Goal: Task Accomplishment & Management: Complete application form

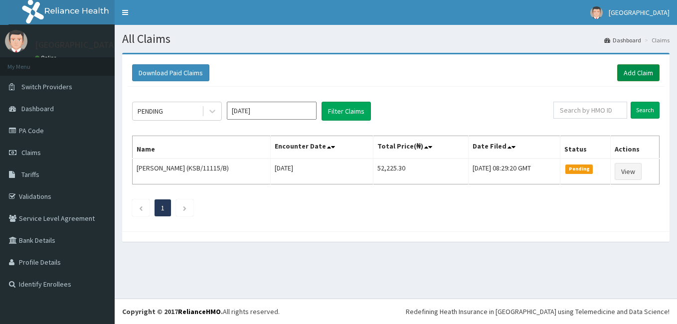
click at [637, 68] on link "Add Claim" at bounding box center [638, 72] width 42 height 17
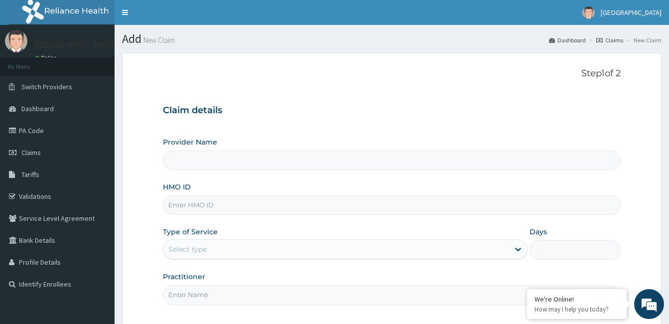
type input "[GEOGRAPHIC_DATA]"
click at [294, 210] on input "HMO ID" at bounding box center [392, 204] width 458 height 19
paste input "NNI/10020/B"
type input "NNI/10020/B"
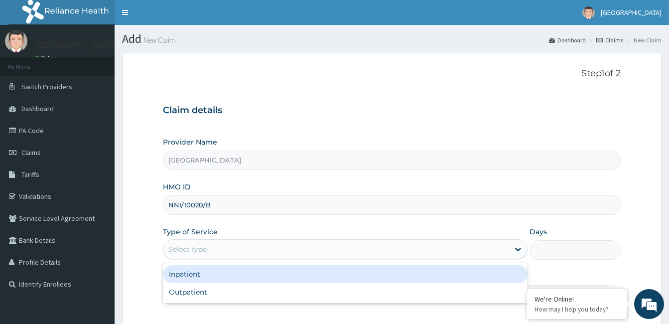
click at [262, 248] on div "Select type" at bounding box center [336, 249] width 346 height 16
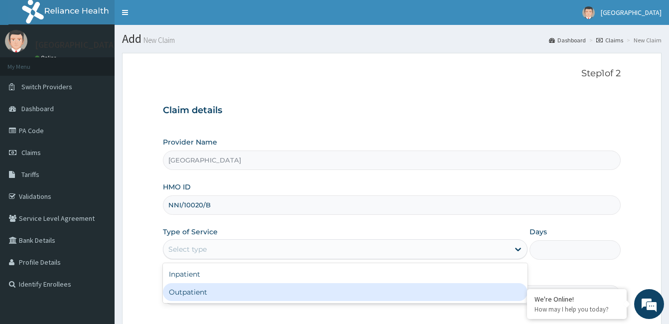
click at [213, 288] on div "Outpatient" at bounding box center [345, 292] width 365 height 18
type input "1"
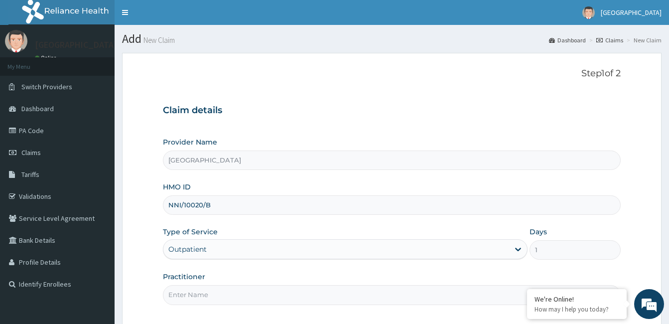
click at [213, 288] on input "Practitioner" at bounding box center [392, 294] width 458 height 19
type input "Dr. Bappa Aliyu"
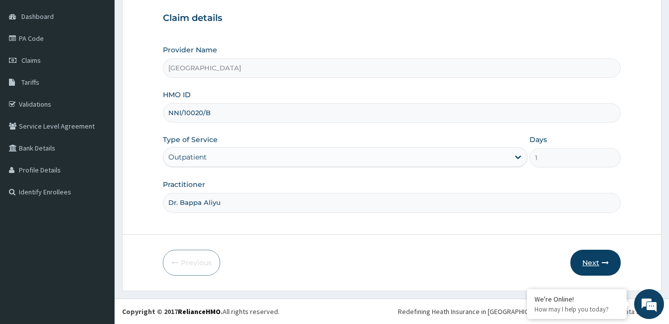
click at [598, 257] on button "Next" at bounding box center [596, 263] width 50 height 26
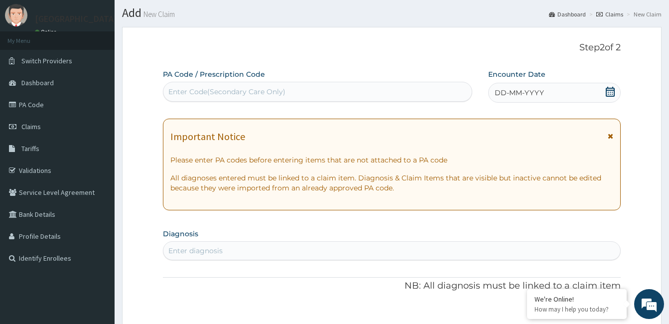
scroll to position [23, 0]
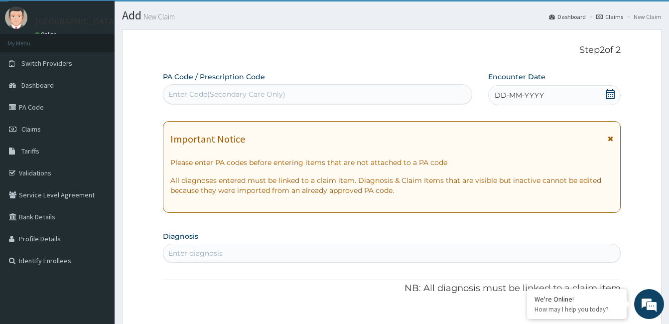
click at [317, 89] on div "Enter Code(Secondary Care Only)" at bounding box center [317, 94] width 308 height 16
paste input "PA/367FA5"
type input "PA/367FA5"
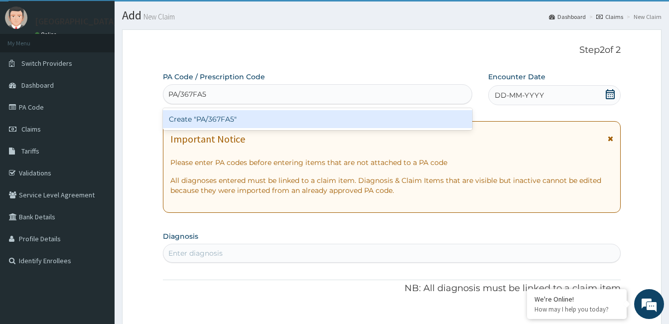
click at [205, 117] on div "Create "PA/367FA5"" at bounding box center [317, 119] width 309 height 18
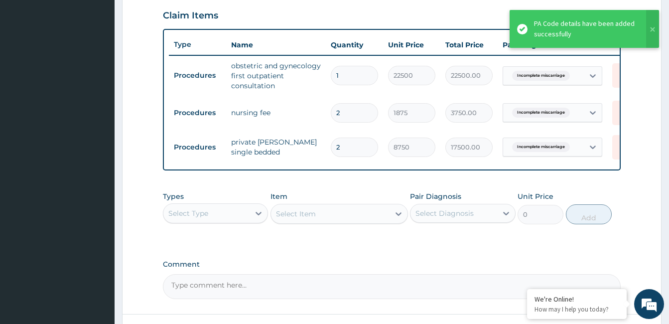
scroll to position [341, 0]
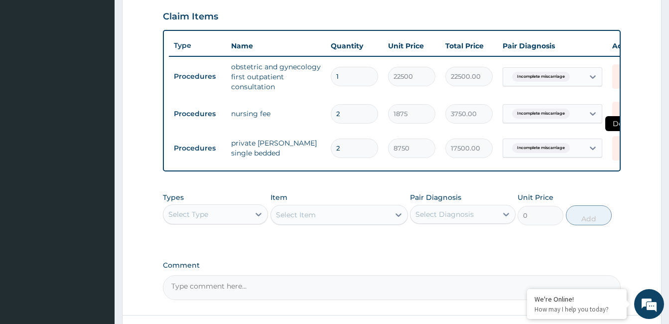
click at [614, 144] on icon at bounding box center [623, 148] width 22 height 24
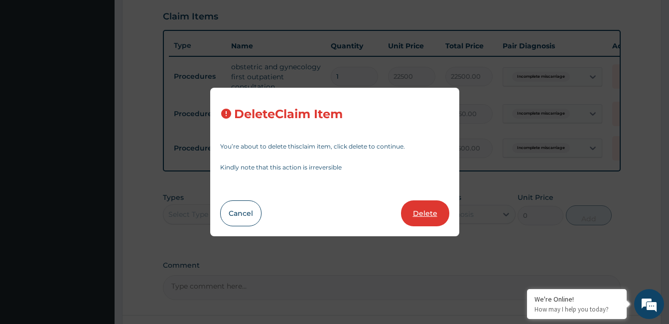
click at [411, 208] on button "Delete" at bounding box center [425, 213] width 48 height 26
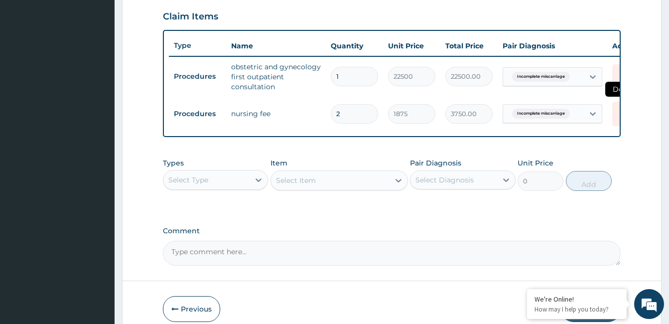
click at [618, 113] on icon at bounding box center [623, 113] width 12 height 12
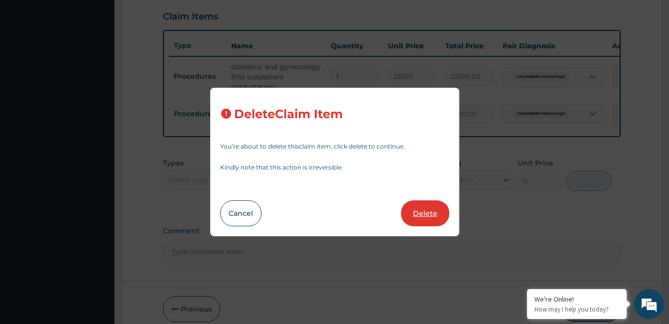
click at [434, 207] on button "Delete" at bounding box center [425, 213] width 48 height 26
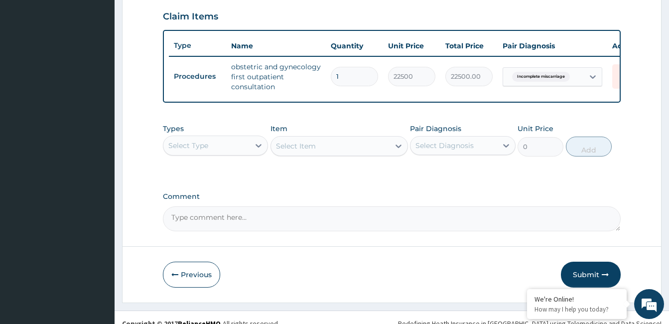
scroll to position [360, 0]
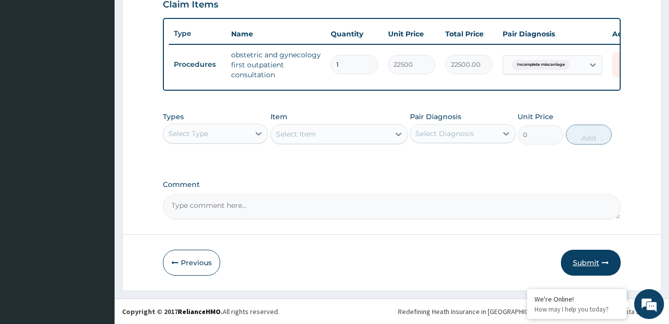
click at [587, 259] on button "Submit" at bounding box center [591, 263] width 60 height 26
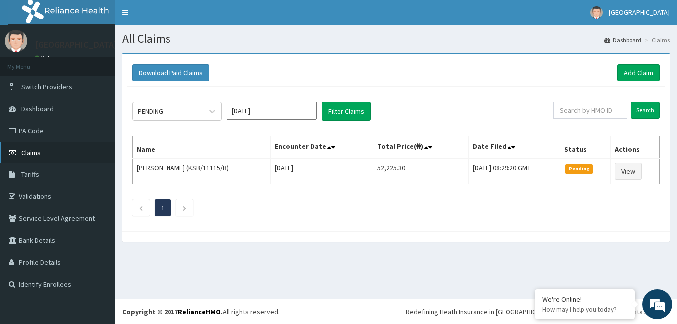
click at [29, 152] on span "Claims" at bounding box center [30, 152] width 19 height 9
click at [34, 133] on link "PA Code" at bounding box center [57, 131] width 115 height 22
click at [636, 71] on link "Add Claim" at bounding box center [638, 72] width 42 height 17
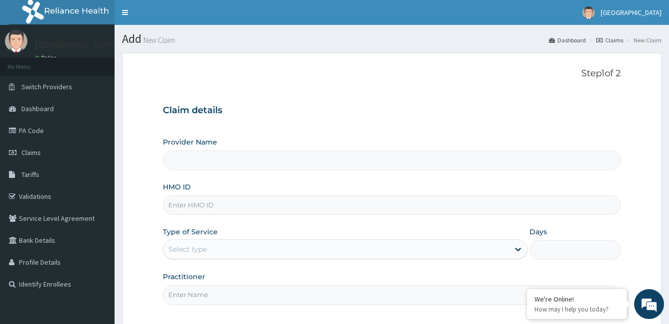
type input "[GEOGRAPHIC_DATA]"
click at [261, 208] on input "HMO ID" at bounding box center [392, 204] width 458 height 19
paste input "NNI/10020/B"
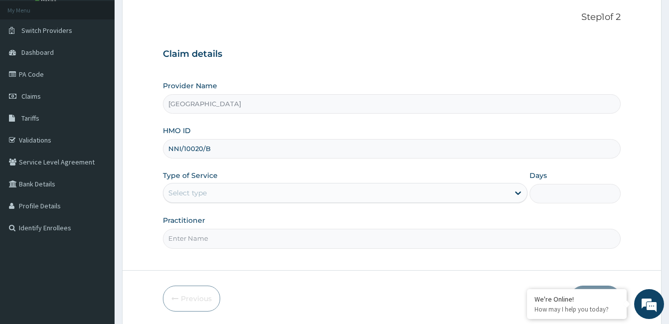
scroll to position [79, 0]
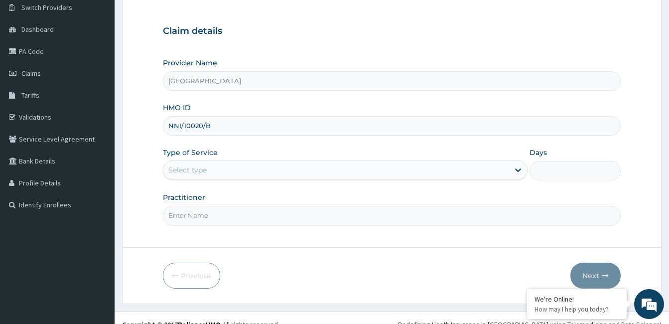
type input "NNI/10020/B"
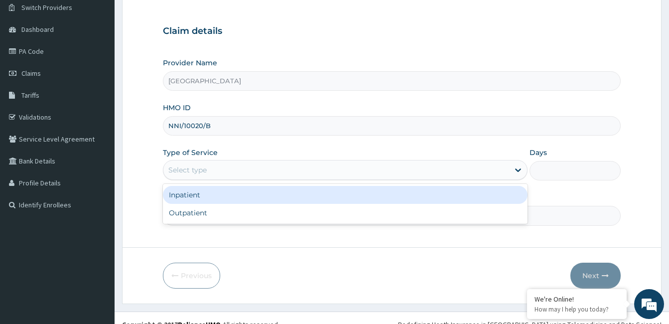
click at [222, 178] on div "Select type" at bounding box center [336, 170] width 346 height 16
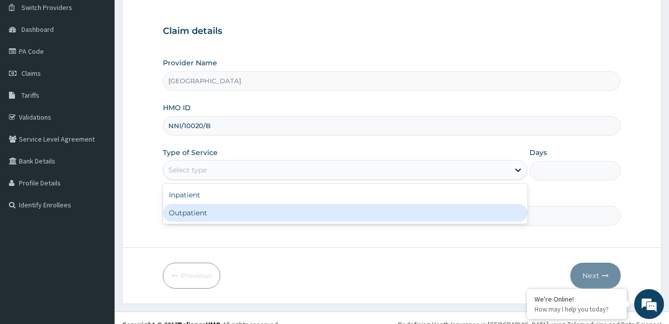
click at [198, 213] on div "Outpatient" at bounding box center [345, 213] width 365 height 18
type input "1"
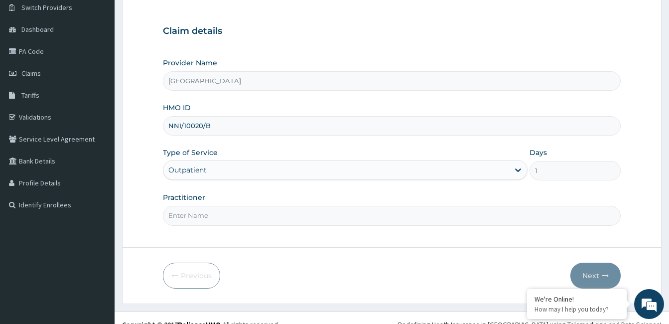
click at [198, 213] on input "Practitioner" at bounding box center [392, 215] width 458 height 19
click at [203, 215] on input "Dr. Bappa Aliyu" at bounding box center [392, 215] width 458 height 19
type input "[PERSON_NAME]"
click at [595, 268] on button "Next" at bounding box center [596, 276] width 50 height 26
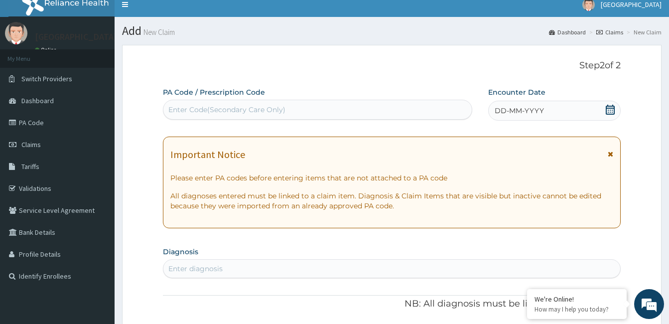
scroll to position [0, 0]
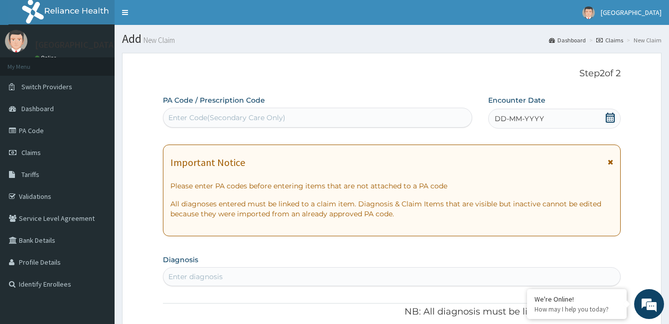
click at [219, 120] on div "Enter Code(Secondary Care Only)" at bounding box center [226, 118] width 117 height 10
paste input "PA/47557A"
type input "PA/47557A"
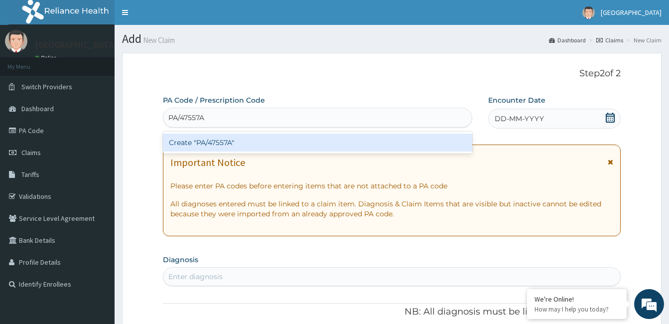
click at [216, 142] on div "Create "PA/47557A"" at bounding box center [317, 143] width 309 height 18
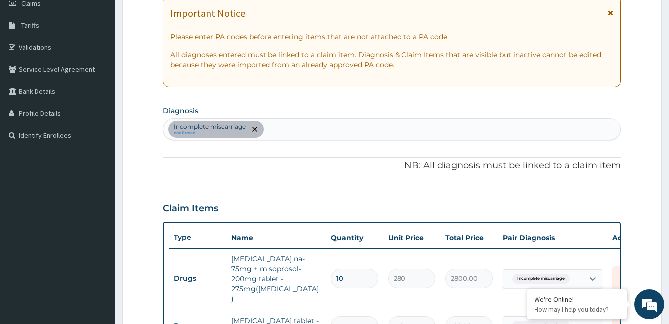
scroll to position [141, 0]
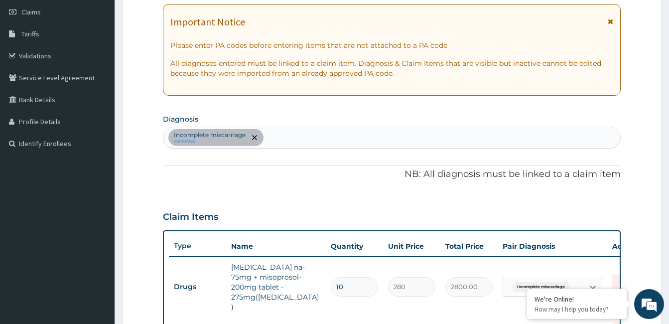
click at [336, 140] on div "Incomplete [MEDICAL_DATA] confirmed" at bounding box center [391, 137] width 457 height 21
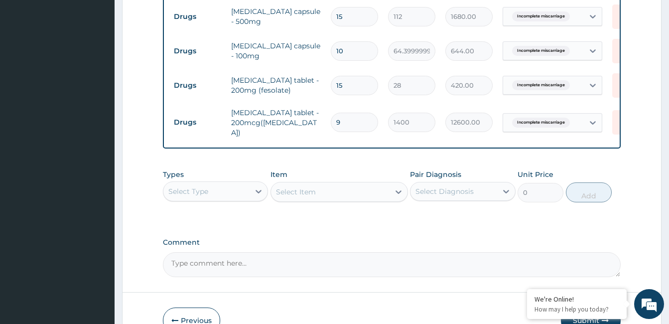
scroll to position [532, 0]
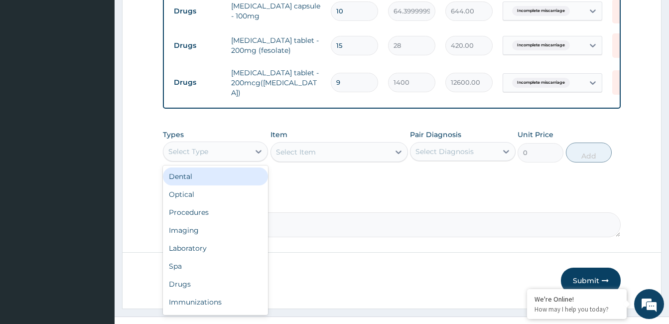
click at [225, 144] on div "Select Type" at bounding box center [206, 152] width 86 height 16
type input "im"
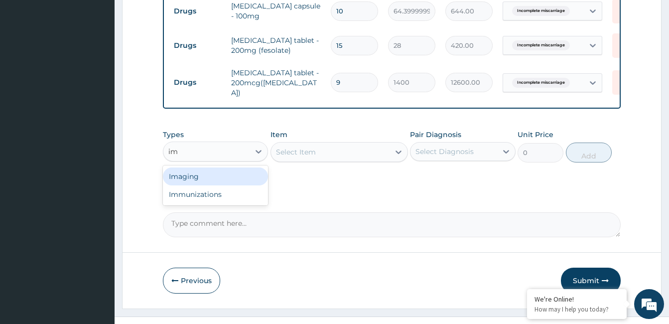
click at [221, 167] on div "Imaging" at bounding box center [215, 176] width 105 height 18
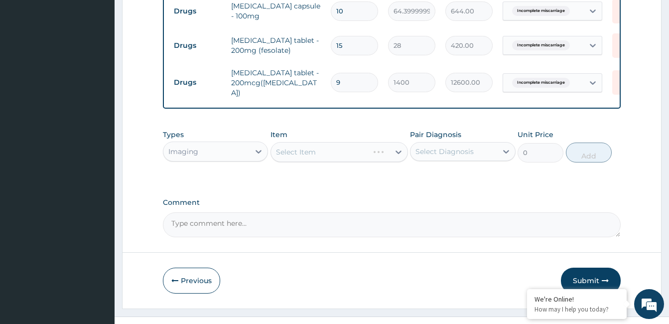
click at [348, 142] on div "Select Item" at bounding box center [340, 152] width 138 height 20
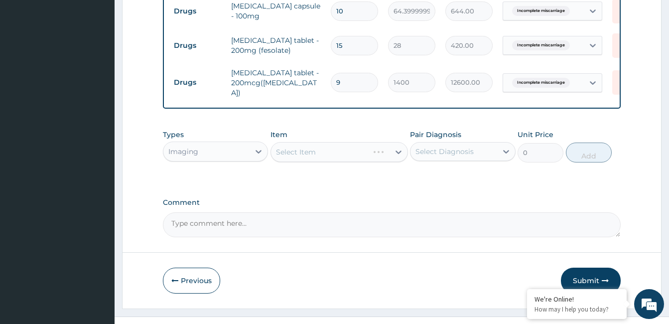
click at [348, 142] on div "Select Item" at bounding box center [340, 152] width 138 height 20
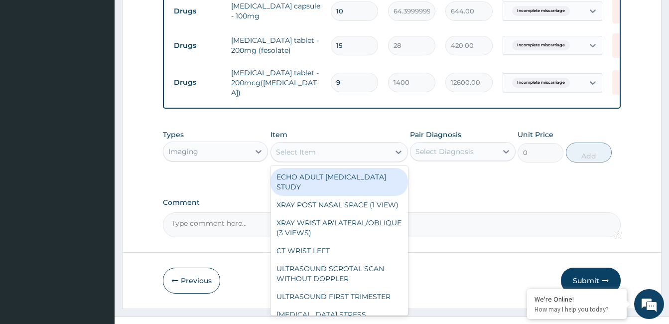
click at [380, 144] on div "Select Item" at bounding box center [330, 152] width 119 height 16
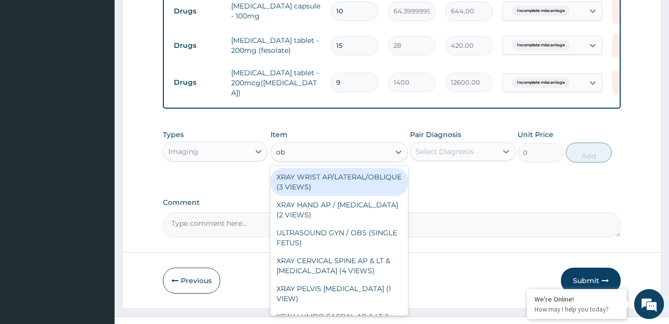
type input "obs"
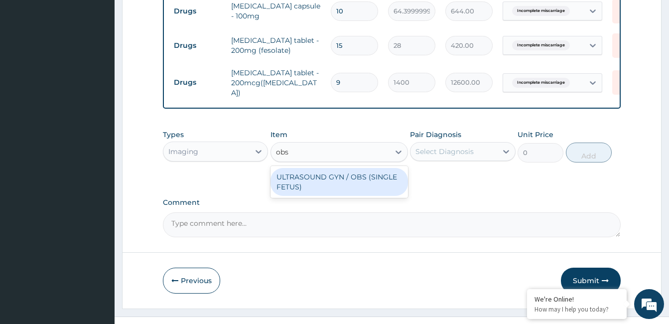
click at [370, 168] on div "ULTRASOUND GYN / OBS (SINGLE FETUS)" at bounding box center [340, 182] width 138 height 28
type input "6250"
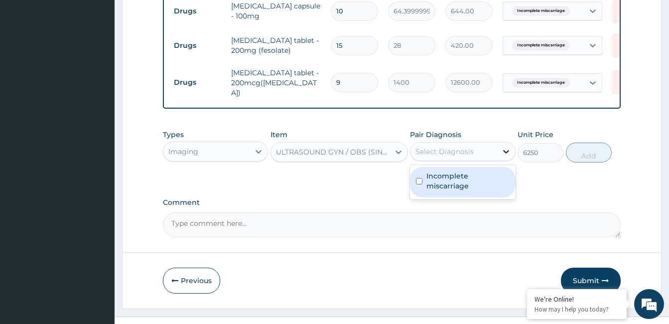
click at [508, 146] on icon at bounding box center [506, 151] width 10 height 10
click at [482, 171] on label "Incomplete miscarriage" at bounding box center [468, 181] width 83 height 20
checkbox input "true"
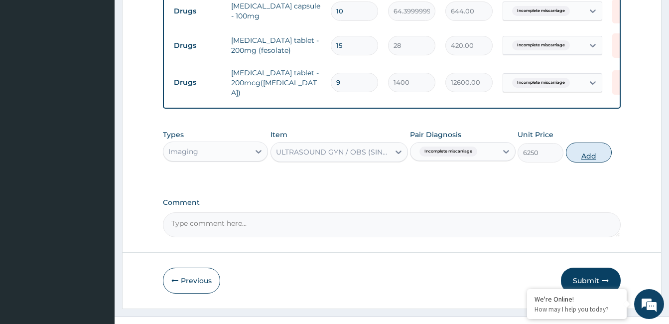
click at [605, 143] on button "Add" at bounding box center [589, 153] width 46 height 20
type input "0"
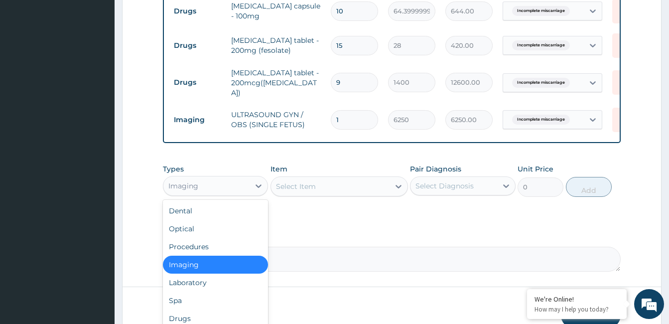
click at [245, 178] on div "Imaging" at bounding box center [206, 186] width 86 height 16
click at [198, 274] on div "Laboratory" at bounding box center [215, 283] width 105 height 18
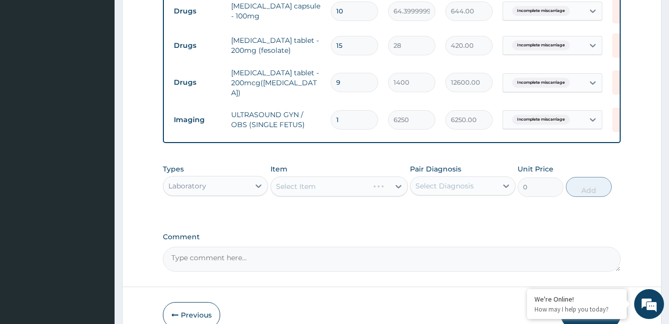
click at [380, 176] on div "Select Item" at bounding box center [340, 186] width 138 height 20
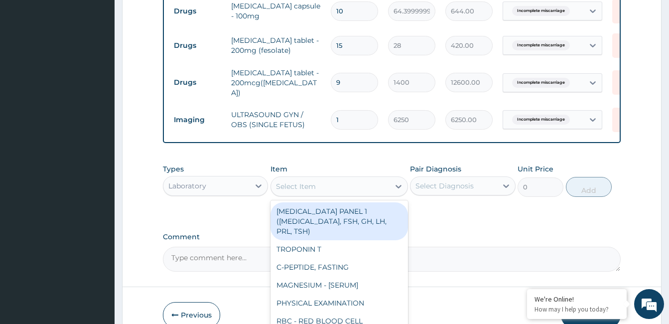
click at [388, 178] on div "Select Item" at bounding box center [330, 186] width 119 height 16
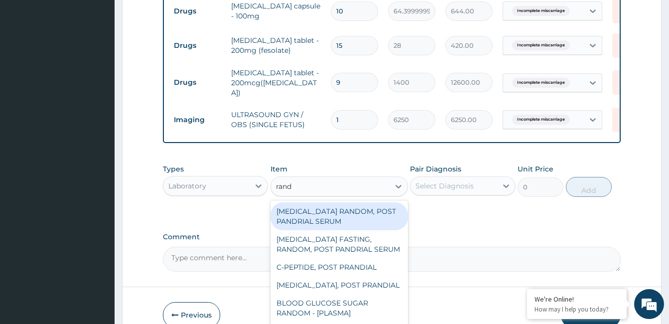
type input "[PERSON_NAME]"
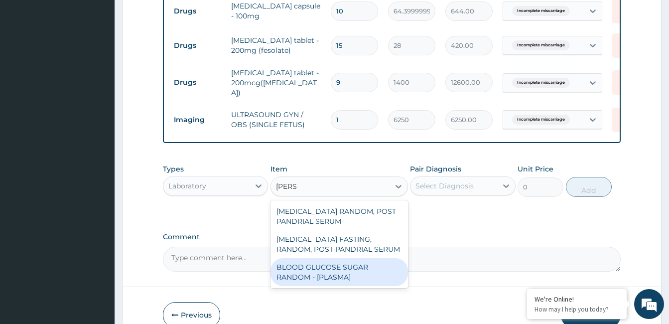
click at [362, 258] on div "BLOOD GLUCOSE SUGAR RANDOM - [PLASMA]" at bounding box center [340, 272] width 138 height 28
type input "1875"
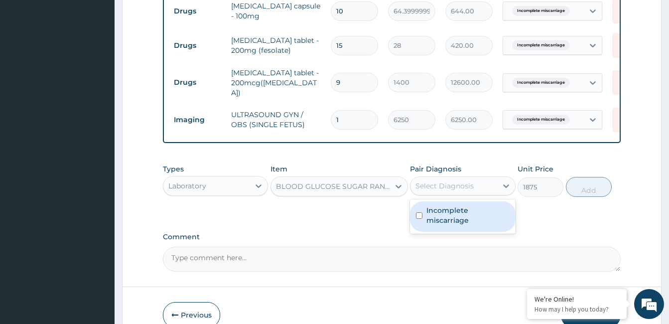
click at [472, 181] on div "Select Diagnosis" at bounding box center [445, 186] width 58 height 10
click at [463, 205] on label "Incomplete miscarriage" at bounding box center [468, 215] width 83 height 20
checkbox input "true"
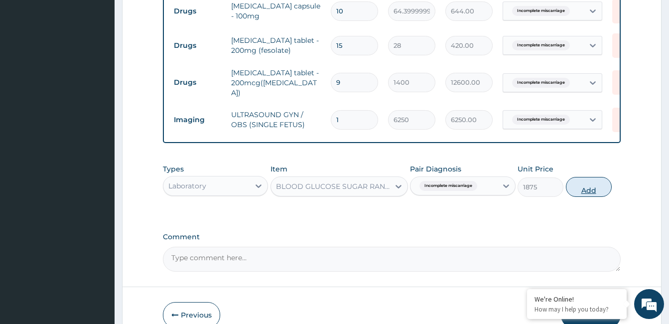
click at [584, 177] on button "Add" at bounding box center [589, 187] width 46 height 20
type input "0"
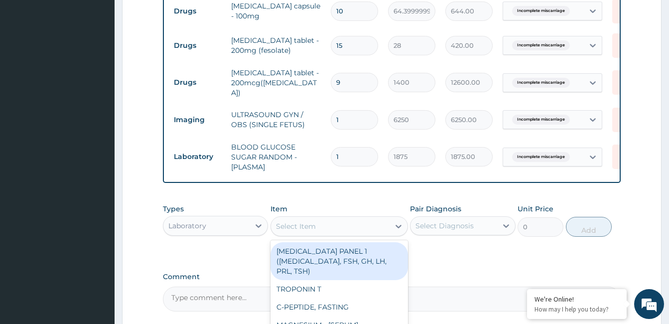
click at [358, 218] on div "Select Item" at bounding box center [330, 226] width 119 height 16
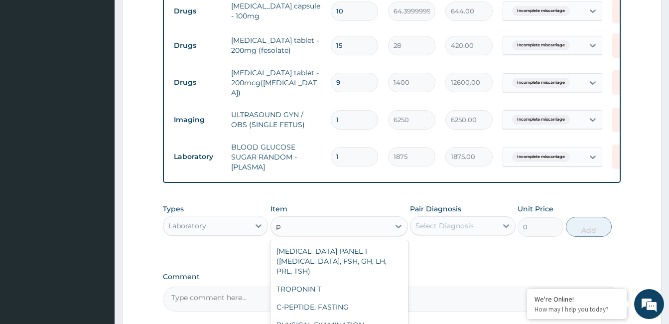
type input "pc"
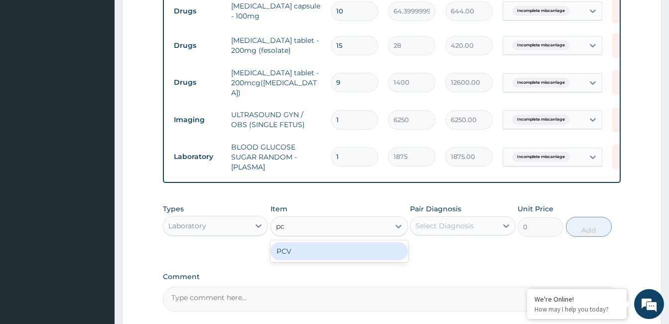
click at [354, 242] on div "PCV" at bounding box center [340, 251] width 138 height 18
type input "2187.5"
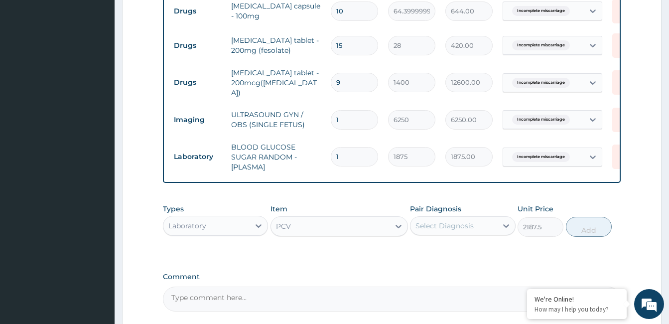
click at [466, 221] on div "Select Diagnosis" at bounding box center [445, 226] width 58 height 10
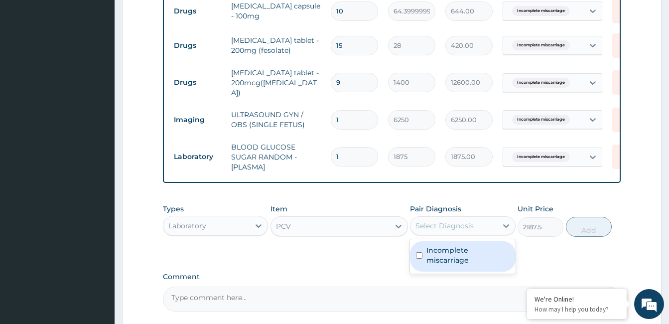
click at [452, 245] on label "Incomplete miscarriage" at bounding box center [468, 255] width 83 height 20
checkbox input "true"
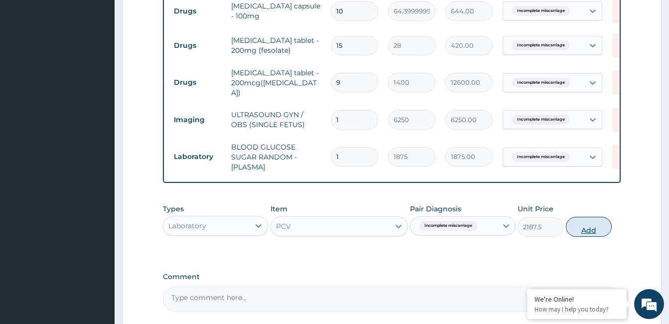
click at [576, 217] on button "Add" at bounding box center [589, 227] width 46 height 20
type input "0"
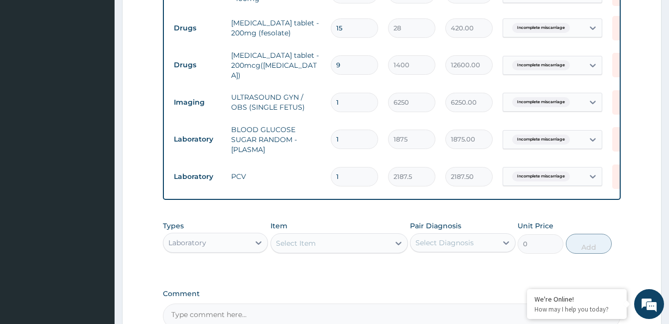
scroll to position [641, 0]
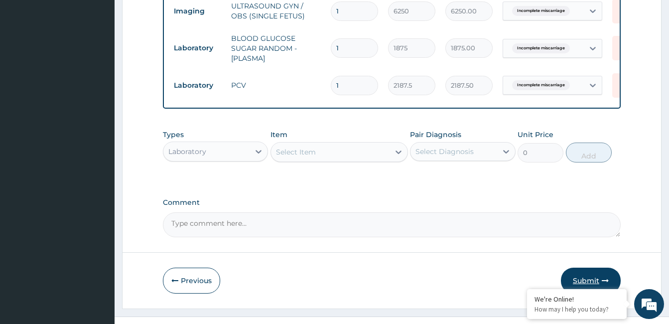
click at [594, 268] on button "Submit" at bounding box center [591, 281] width 60 height 26
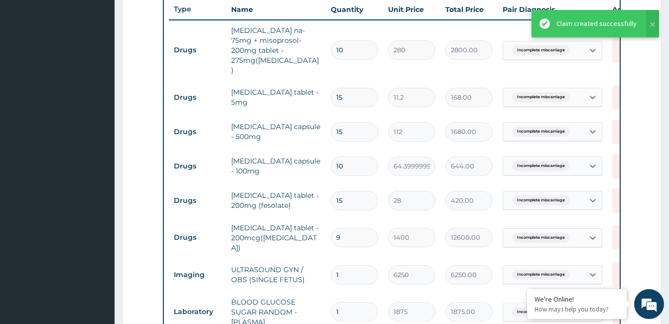
scroll to position [374, 0]
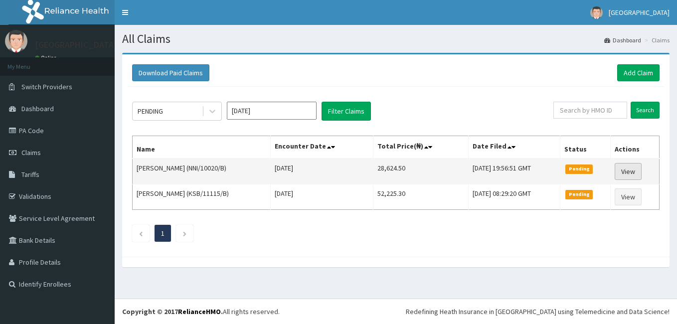
click at [628, 169] on link "View" at bounding box center [627, 171] width 27 height 17
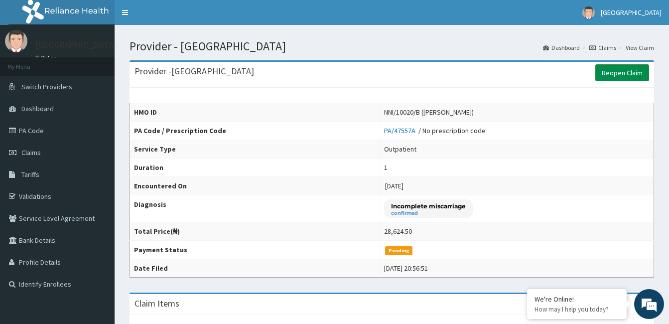
click at [624, 73] on link "Reopen Claim" at bounding box center [622, 72] width 54 height 17
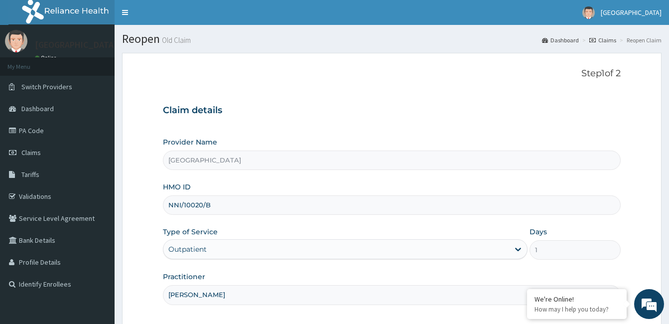
scroll to position [92, 0]
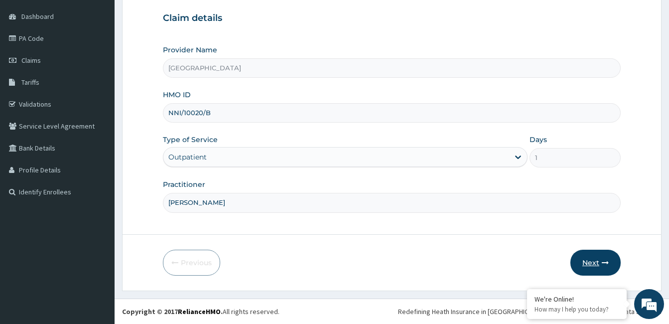
click at [590, 262] on button "Next" at bounding box center [596, 263] width 50 height 26
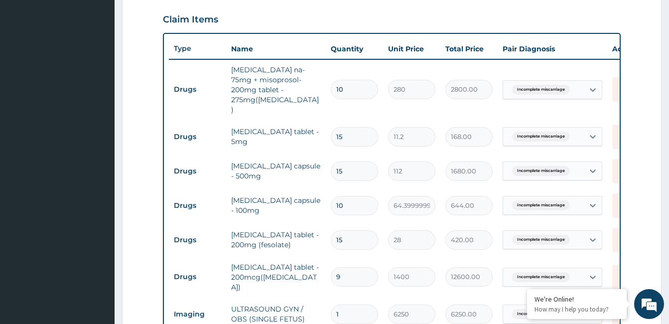
scroll to position [333, 0]
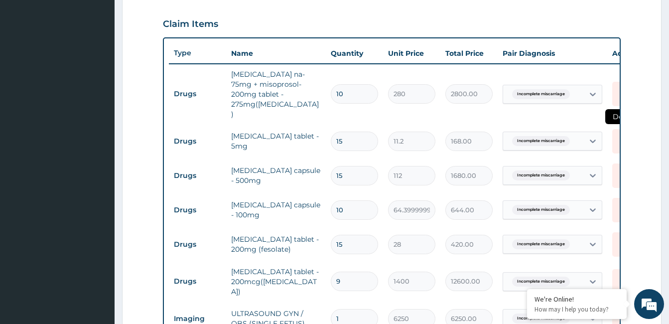
click at [615, 129] on icon at bounding box center [623, 141] width 22 height 24
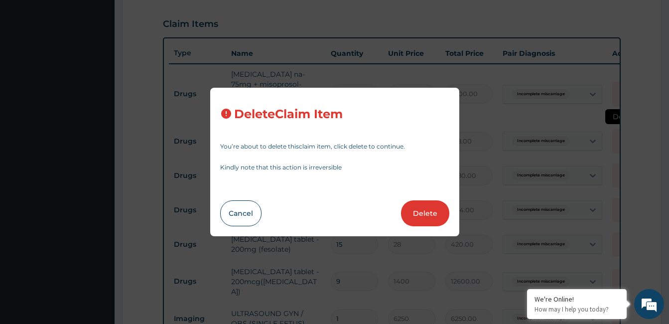
scroll to position [0, 0]
click at [422, 212] on button "Delete" at bounding box center [425, 213] width 48 height 26
type input "112"
type input "1680.00"
type input "10"
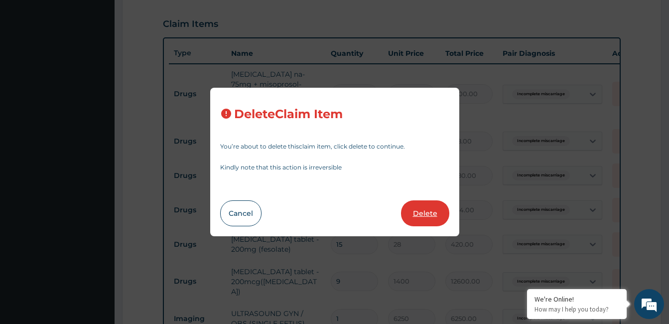
type input "64.39999999999999"
type input "644.00"
type input "15"
type input "28"
type input "420.00"
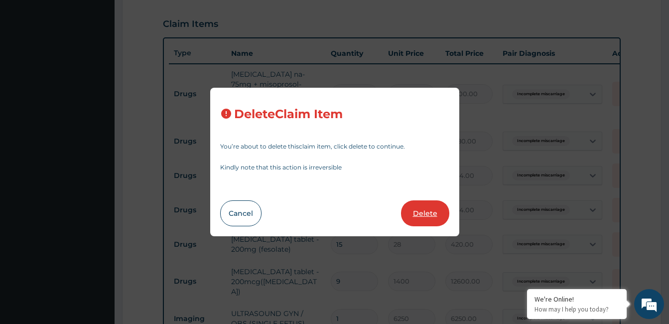
type input "9"
type input "1400"
type input "12600.00"
type input "1"
type input "6250"
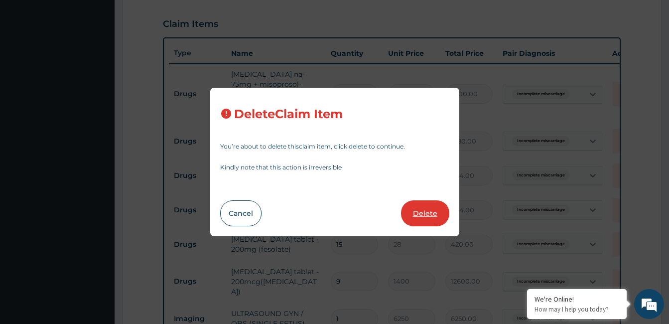
type input "6250.00"
type input "1875"
type input "1875.00"
type input "2187.5"
type input "2187.50"
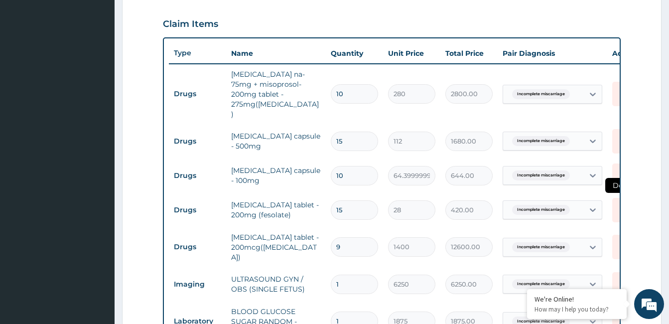
click at [614, 198] on icon at bounding box center [623, 210] width 22 height 24
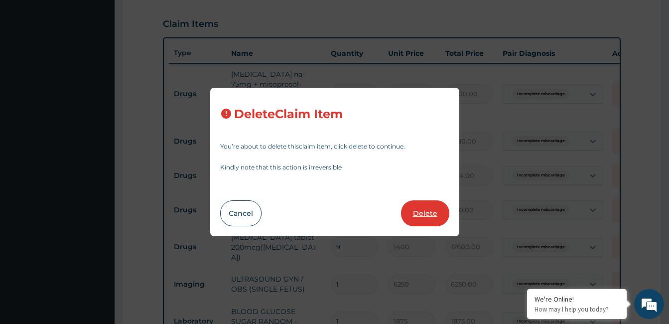
click at [421, 217] on button "Delete" at bounding box center [425, 213] width 48 height 26
type input "9"
type input "1400"
type input "12600.00"
type input "1"
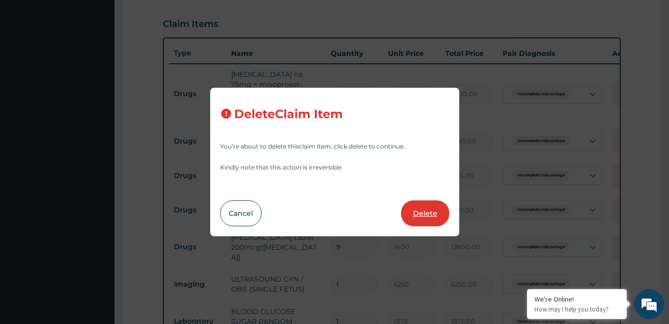
type input "6250"
type input "6250.00"
type input "1875"
type input "1875.00"
type input "2187.5"
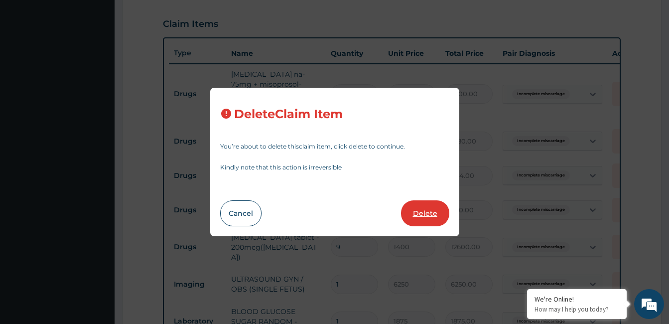
type input "2187.50"
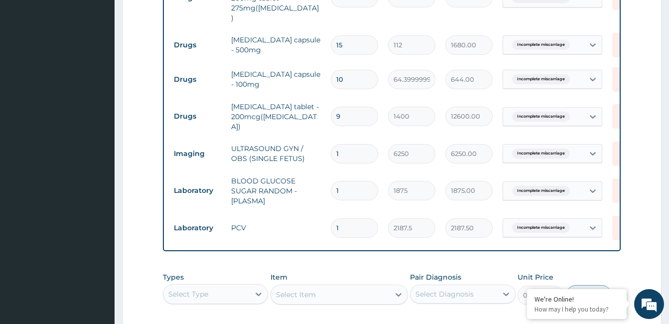
scroll to position [517, 0]
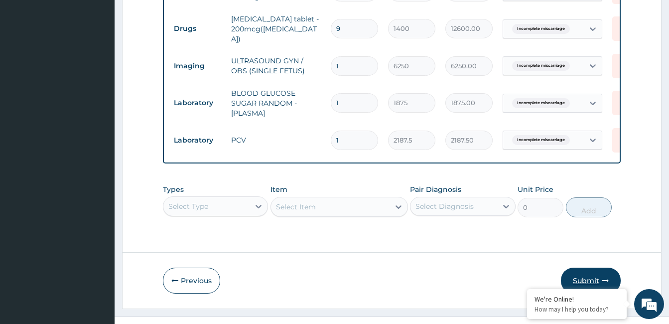
click at [590, 268] on button "Submit" at bounding box center [591, 281] width 60 height 26
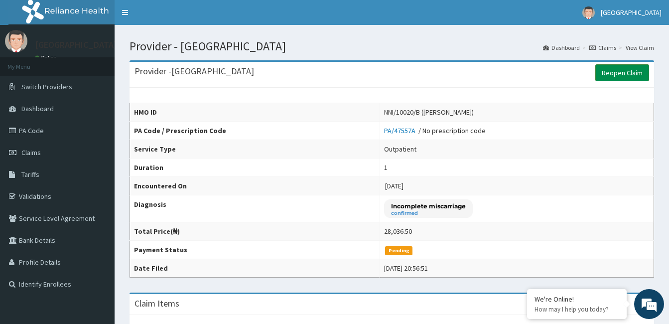
click at [628, 70] on link "Reopen Claim" at bounding box center [622, 72] width 54 height 17
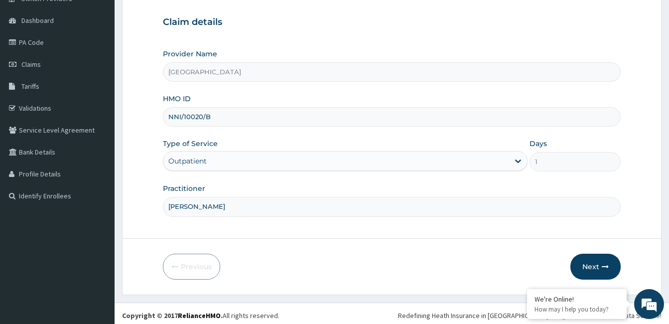
scroll to position [92, 0]
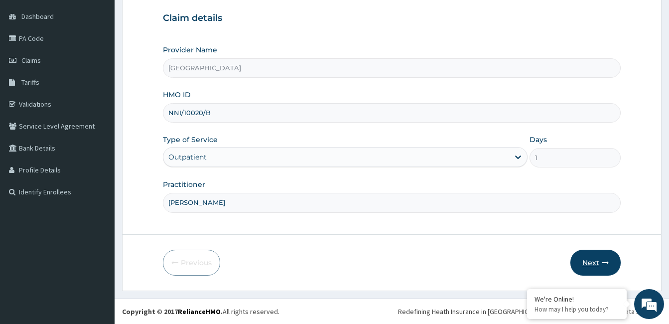
click at [595, 265] on button "Next" at bounding box center [596, 263] width 50 height 26
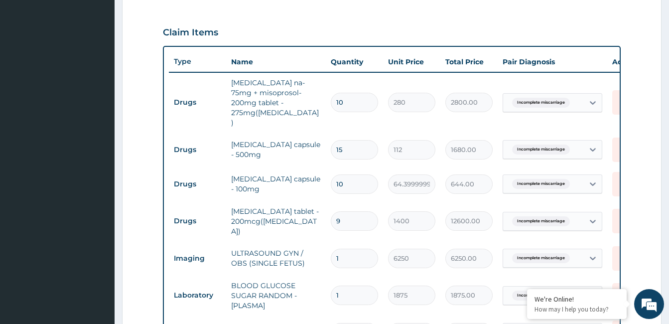
scroll to position [0, 0]
click at [613, 96] on icon at bounding box center [623, 102] width 22 height 24
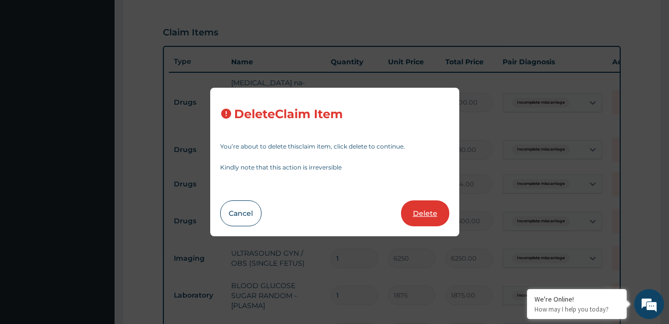
click at [414, 215] on button "Delete" at bounding box center [425, 213] width 48 height 26
type input "15"
type input "112"
type input "1680.00"
type input "10"
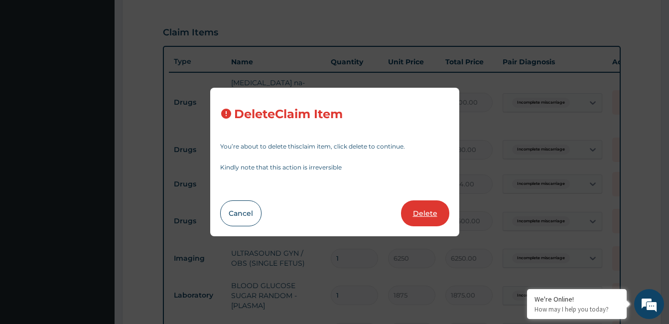
type input "64.39999999999999"
type input "644.00"
type input "9"
type input "1400"
type input "12600.00"
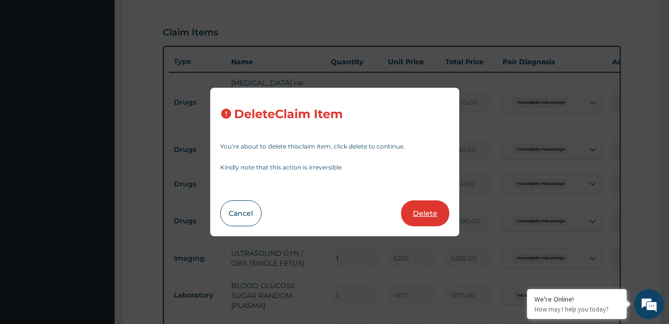
type input "1"
type input "6250"
type input "6250.00"
type input "1875"
type input "1875.00"
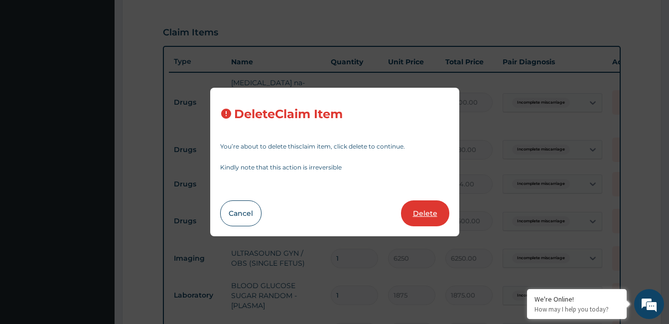
type input "2187.5"
type input "2187.50"
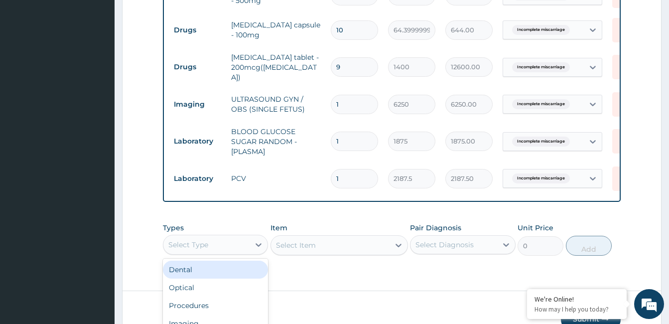
scroll to position [28, 0]
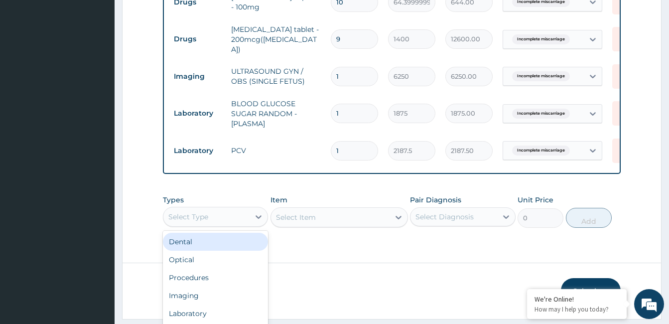
click at [240, 227] on div "option Dental focused, 1 of 10. 10 results available. Use Up and Down to choose…" at bounding box center [215, 217] width 105 height 20
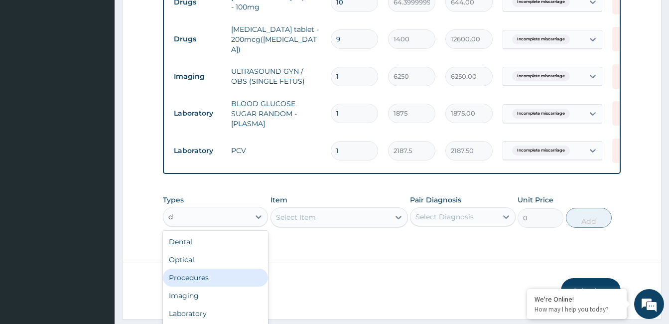
type input "dr"
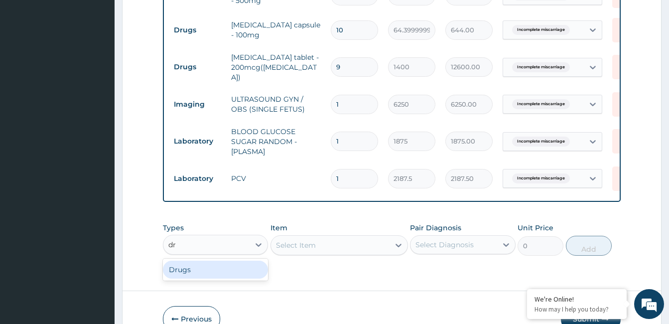
scroll to position [0, 0]
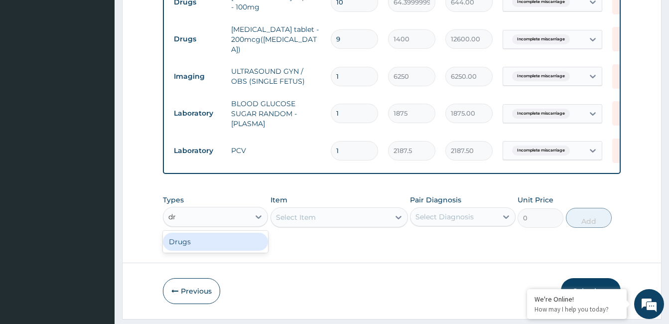
click at [206, 243] on div "Drugs" at bounding box center [215, 242] width 105 height 18
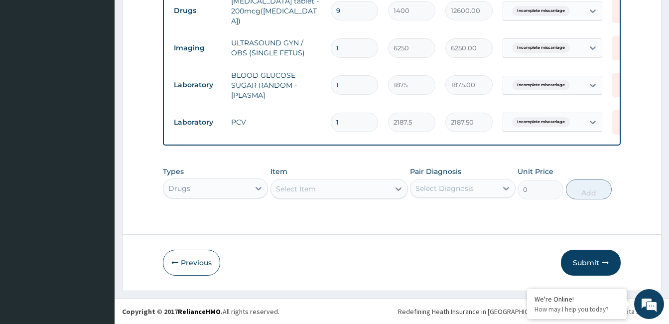
click at [365, 192] on div "Select Item" at bounding box center [340, 189] width 138 height 20
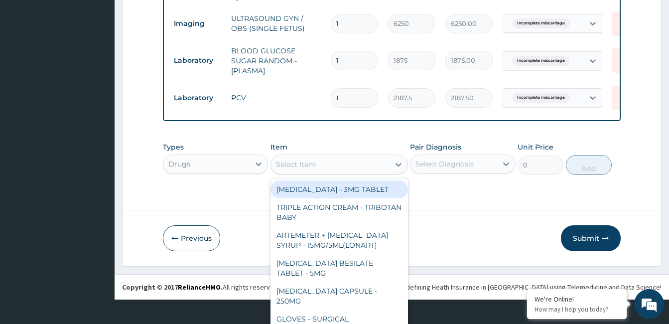
scroll to position [28, 0]
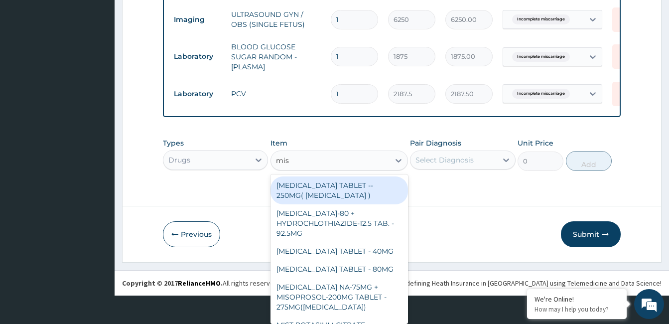
type input "miso"
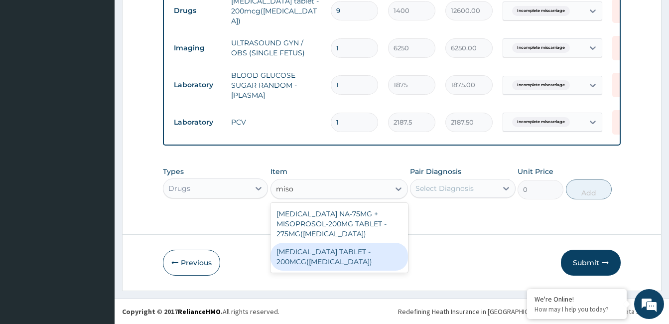
click at [350, 253] on div "MISOPROSTOL TABLET - 200MCG(CYTOTEC)" at bounding box center [340, 257] width 138 height 28
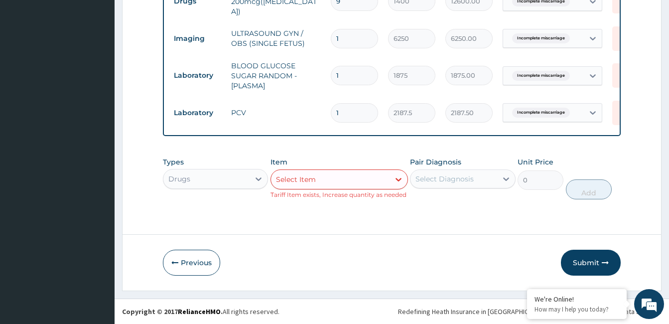
click at [436, 182] on div "Select Diagnosis" at bounding box center [445, 179] width 58 height 10
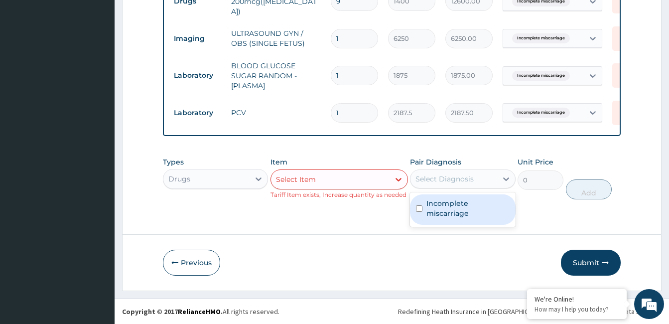
click at [382, 181] on div "Select Item" at bounding box center [330, 179] width 119 height 16
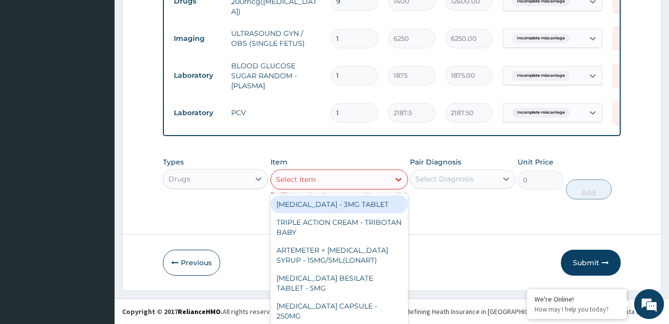
scroll to position [9, 0]
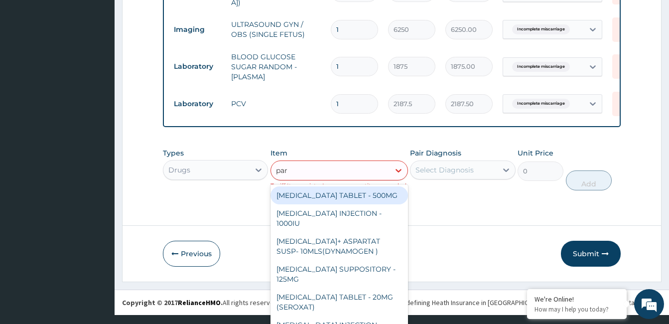
type input "para"
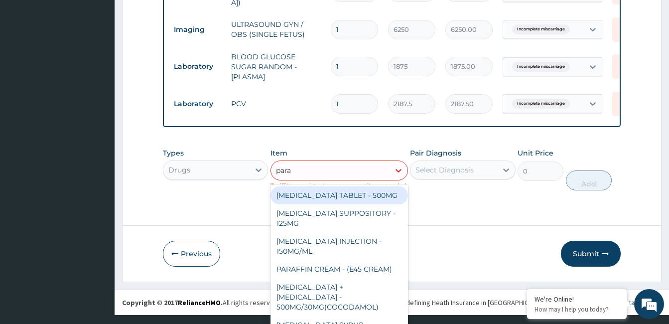
click at [381, 193] on div "PARACETAMOL TABLET - 500MG" at bounding box center [340, 195] width 138 height 18
type input "33.599999999999994"
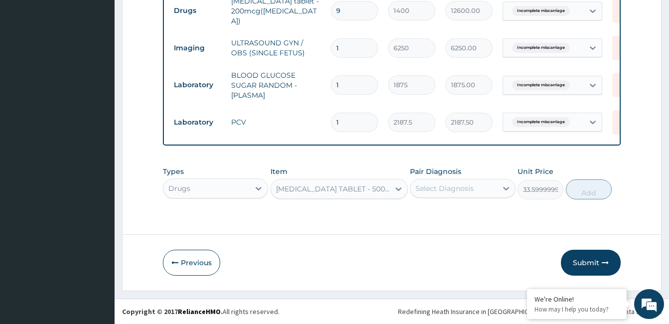
scroll to position [0, 0]
click at [381, 193] on div "option PARACETAMOL TABLET - 500MG, selected. Select is focused ,type to refine …" at bounding box center [340, 189] width 138 height 20
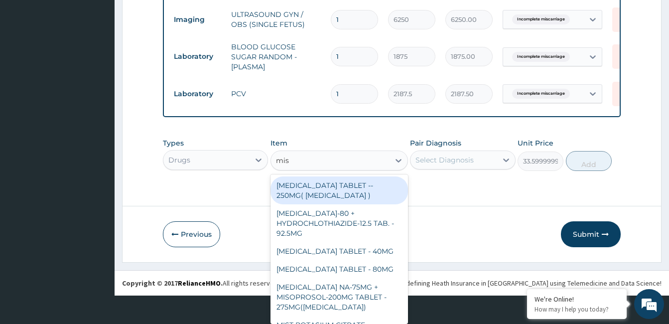
type input "miso"
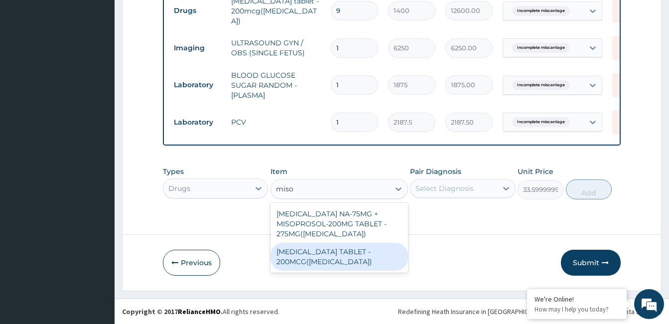
click at [382, 251] on div "MISOPROSTOL TABLET - 200MCG(CYTOTEC)" at bounding box center [340, 257] width 138 height 28
type input "0"
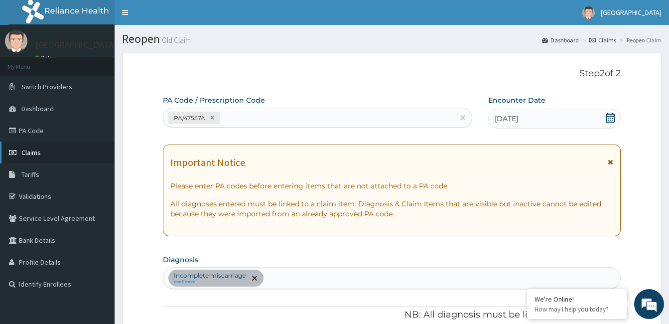
click at [39, 149] on span "Claims" at bounding box center [30, 152] width 19 height 9
